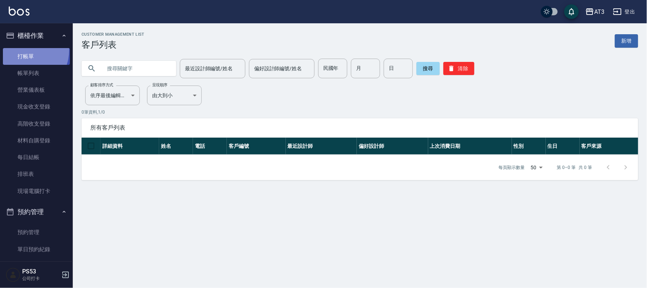
click at [23, 50] on link "打帳單" at bounding box center [36, 56] width 67 height 17
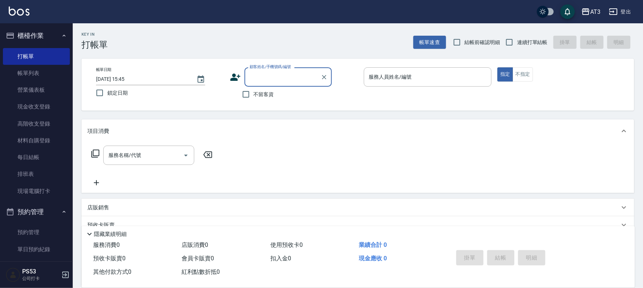
click at [236, 78] on icon at bounding box center [235, 77] width 11 height 11
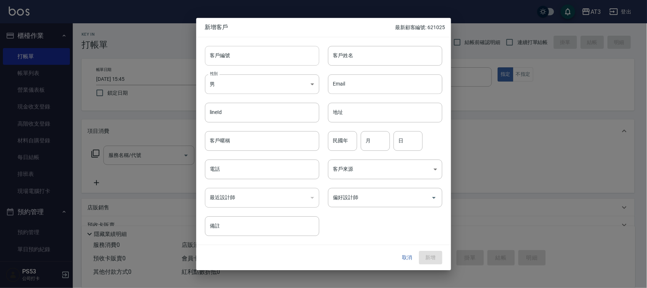
click at [272, 59] on input "客戶編號" at bounding box center [262, 56] width 114 height 20
click at [256, 52] on input "客戶編號" at bounding box center [262, 56] width 114 height 20
click at [248, 58] on input "客戶編號" at bounding box center [262, 56] width 114 height 20
click at [245, 57] on input "客戶編號" at bounding box center [262, 56] width 114 height 20
type input "9"
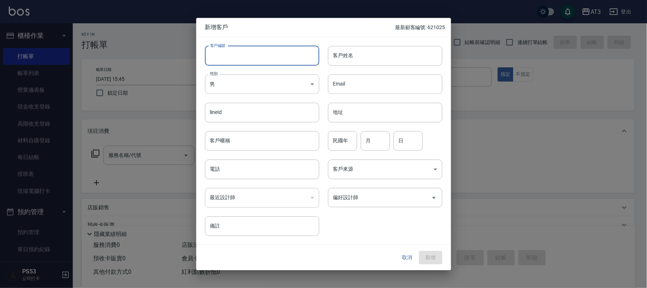
click at [403, 257] on button "取消" at bounding box center [407, 257] width 23 height 13
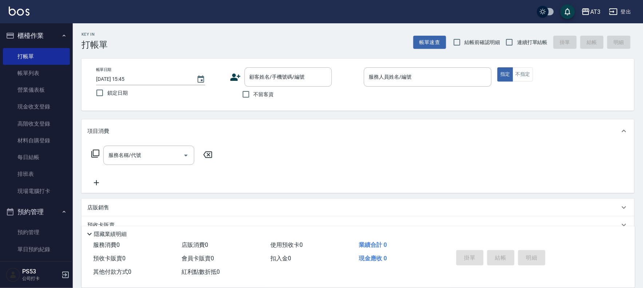
click at [232, 78] on icon at bounding box center [236, 77] width 10 height 7
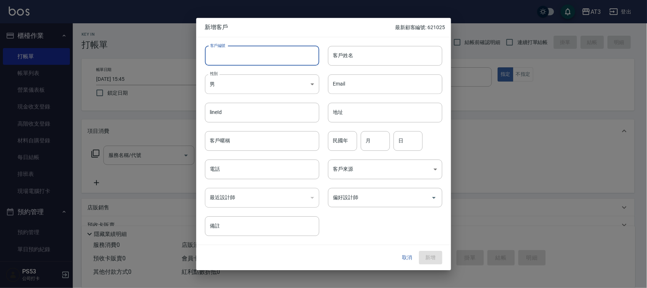
click at [251, 48] on input "客戶編號" at bounding box center [262, 56] width 114 height 20
type input "000625"
